Goal: Task Accomplishment & Management: Manage account settings

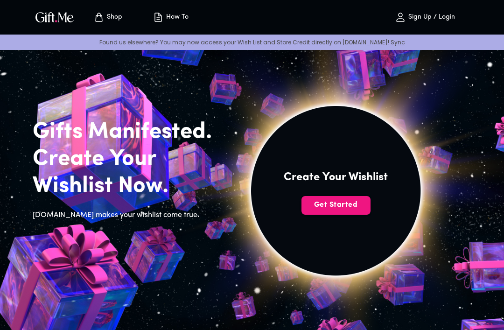
click at [344, 204] on span "Get Started" at bounding box center [335, 205] width 69 height 10
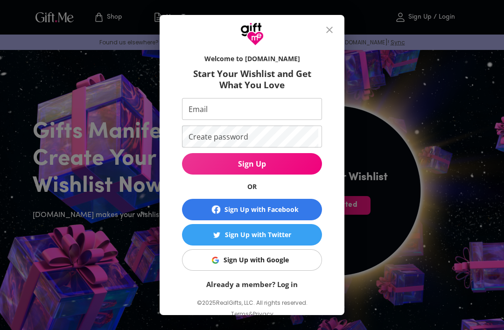
click at [290, 260] on span "Sign Up with Google" at bounding box center [250, 260] width 128 height 10
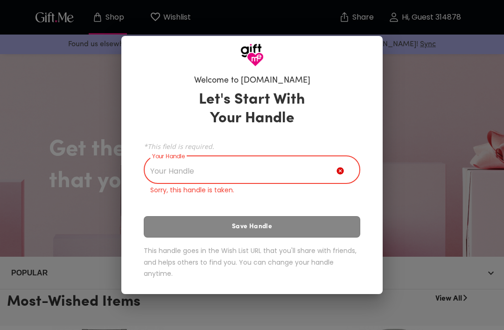
scroll to position [107, 0]
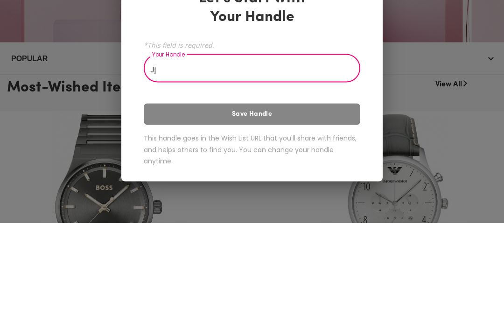
type input "J"
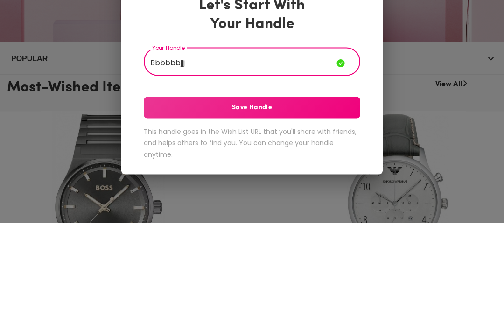
type input "Bbbbbbjjj"
click at [325, 204] on button "Save Handle" at bounding box center [252, 214] width 216 height 21
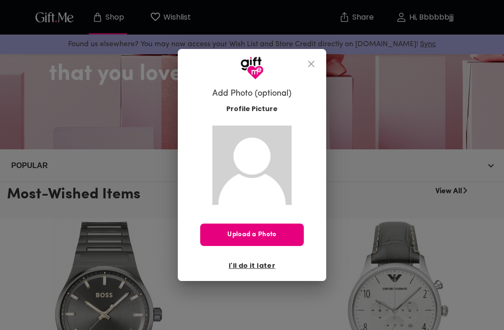
click at [312, 67] on icon "close" at bounding box center [310, 63] width 11 height 11
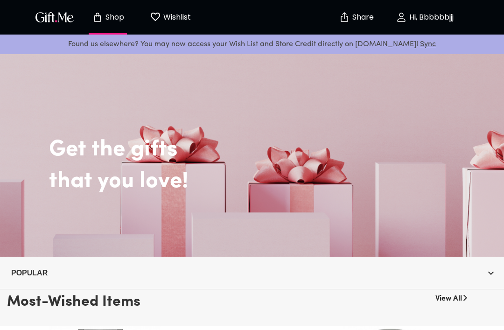
click at [393, 49] on p "Found us elsewhere? You may now access your Wish List and Store Credit directly…" at bounding box center [251, 44] width 489 height 12
click at [420, 42] on link "Sync" at bounding box center [428, 44] width 16 height 7
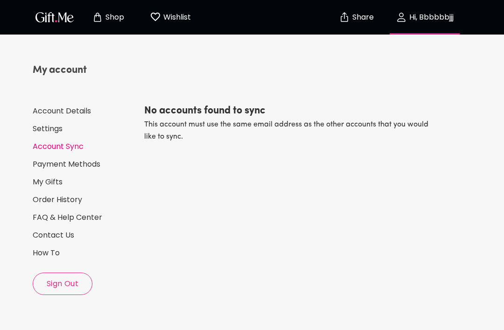
click at [58, 181] on link "My Gifts" at bounding box center [85, 182] width 104 height 10
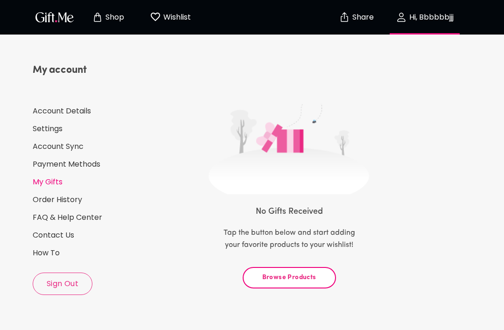
click at [303, 285] on button "Browse Products" at bounding box center [288, 277] width 93 height 21
